Goal: Task Accomplishment & Management: Complete application form

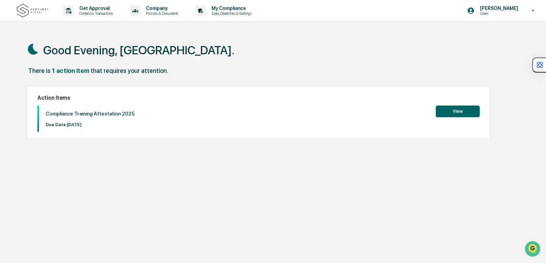
click at [438, 108] on button "View" at bounding box center [458, 112] width 44 height 12
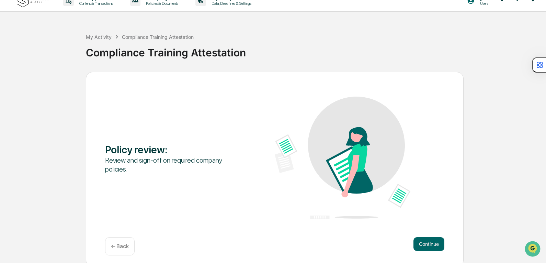
scroll to position [14, 0]
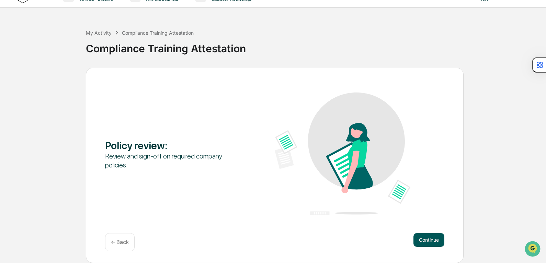
click at [419, 238] on button "Continue" at bounding box center [429, 240] width 31 height 14
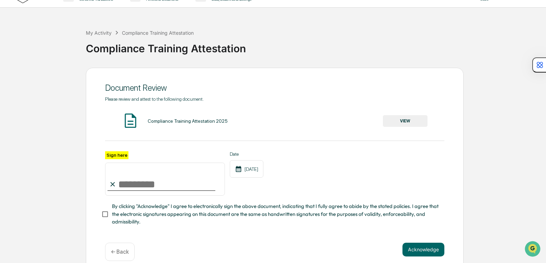
click at [192, 179] on input "Sign here" at bounding box center [165, 179] width 120 height 33
type input "*"
type input "**********"
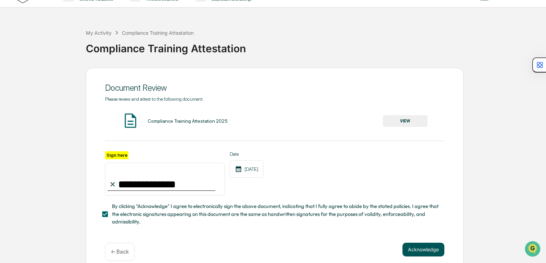
click at [405, 251] on button "Acknowledge" at bounding box center [424, 250] width 42 height 14
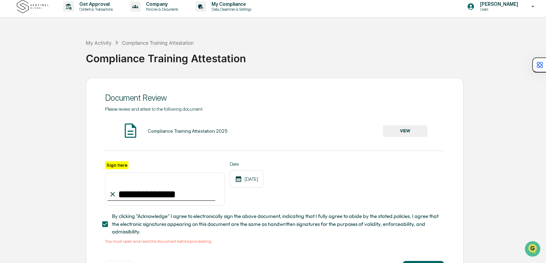
scroll to position [0, 0]
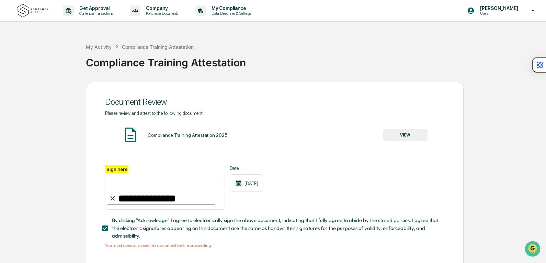
click at [386, 134] on button "VIEW" at bounding box center [405, 135] width 45 height 12
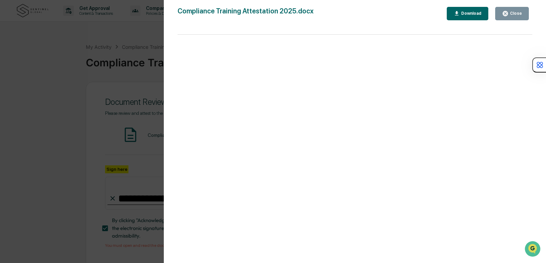
click at [500, 14] on button "Close" at bounding box center [513, 13] width 34 height 13
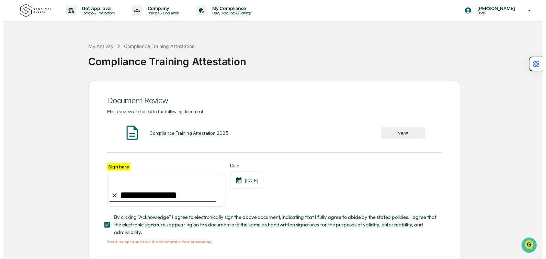
scroll to position [34, 0]
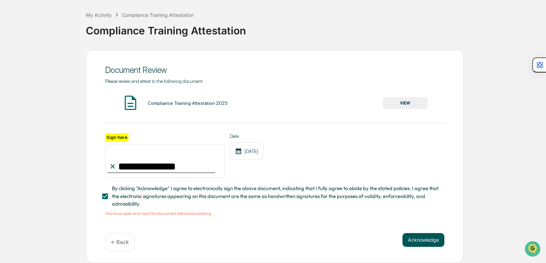
click at [406, 240] on button "Acknowledge" at bounding box center [424, 240] width 42 height 14
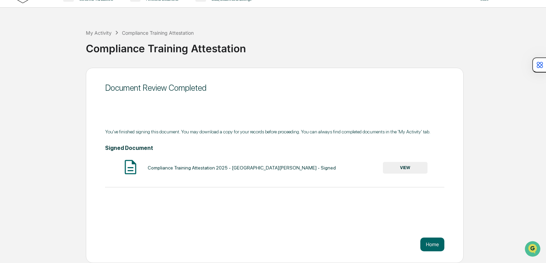
click at [398, 170] on button "VIEW" at bounding box center [405, 168] width 45 height 12
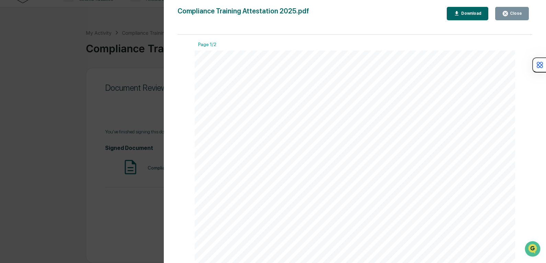
click at [460, 10] on button "Download" at bounding box center [468, 13] width 42 height 13
click at [502, 15] on button "Close" at bounding box center [513, 13] width 34 height 13
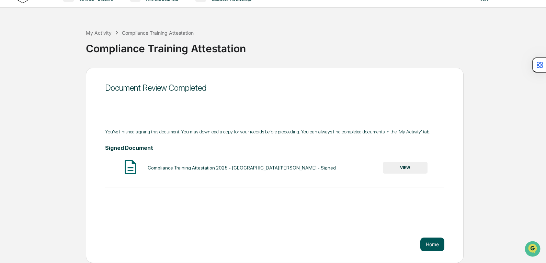
click at [424, 245] on button "Home" at bounding box center [433, 244] width 24 height 14
